Goal: Find specific page/section: Find specific page/section

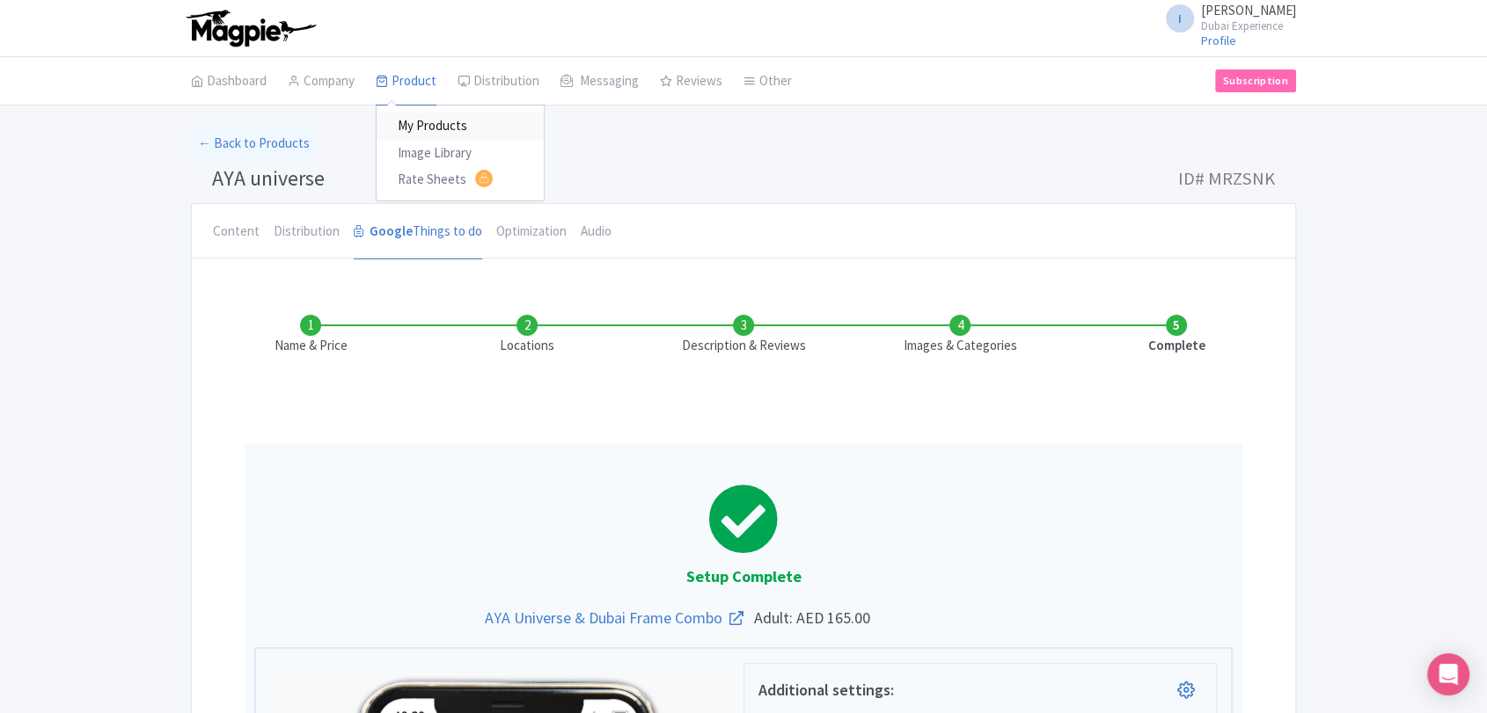
click at [415, 126] on link "My Products" at bounding box center [459, 126] width 167 height 27
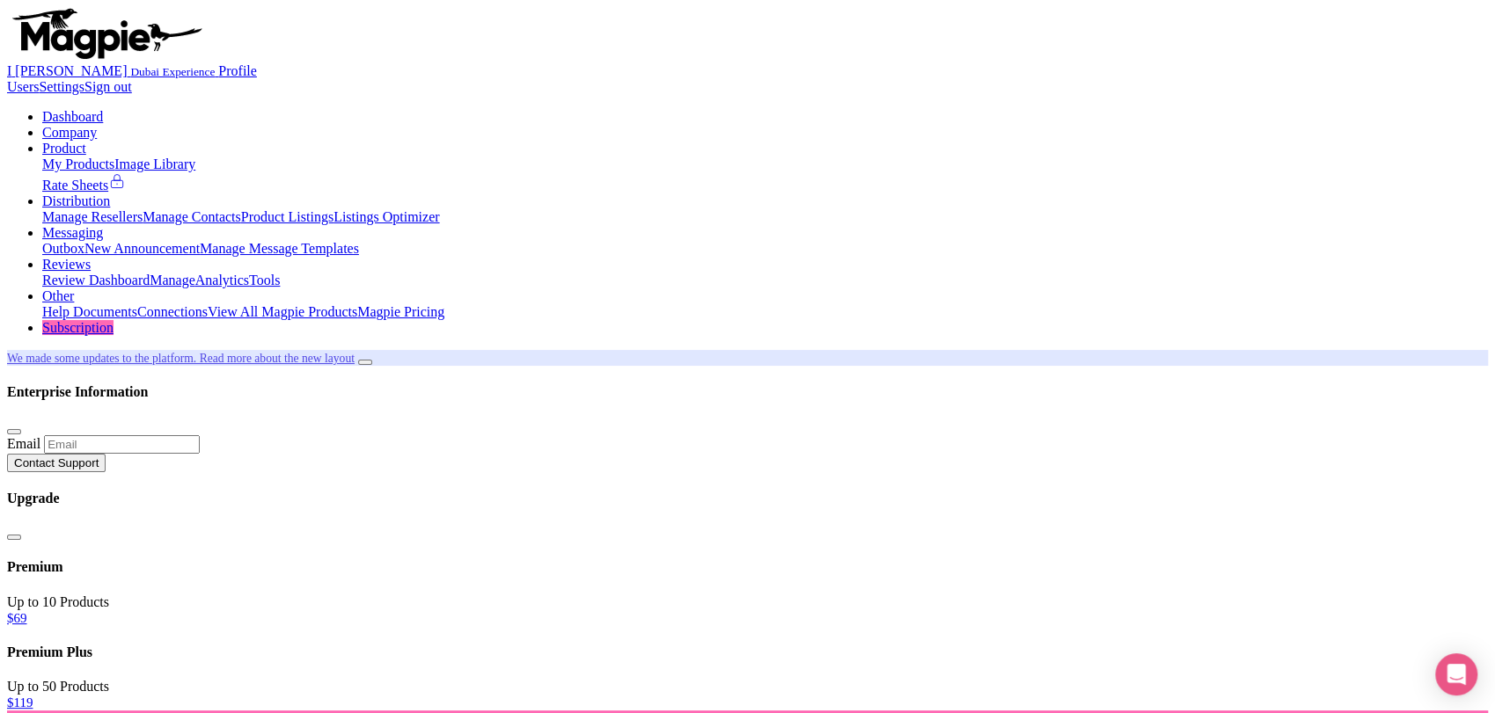
click at [355, 352] on link "We made some updates to the platform. Read more about the new layout" at bounding box center [180, 358] width 347 height 13
click at [114, 157] on link "My Products" at bounding box center [78, 164] width 72 height 15
